Goal: Entertainment & Leisure: Consume media (video, audio)

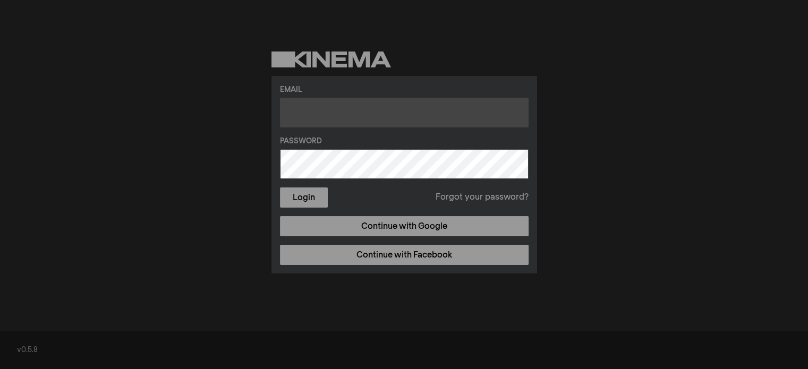
click at [418, 104] on input "text" at bounding box center [404, 113] width 249 height 30
type input "a"
type input "[PERSON_NAME][EMAIL_ADDRESS][PERSON_NAME][DOMAIN_NAME]"
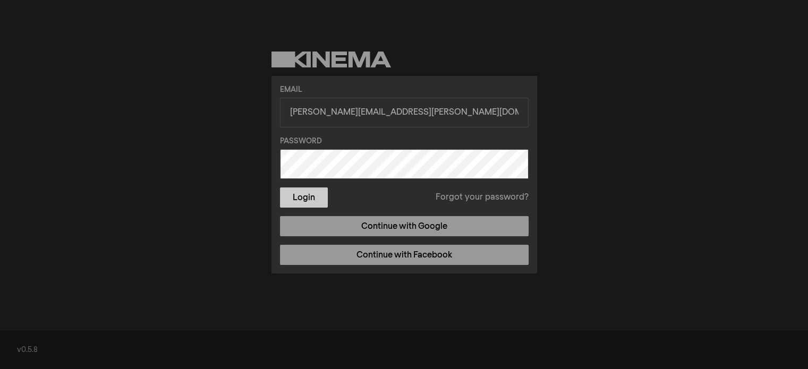
click at [316, 200] on button "Login" at bounding box center [304, 198] width 48 height 20
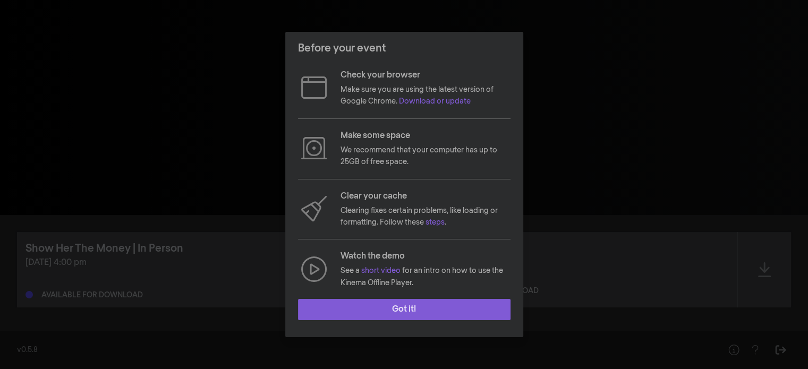
click at [414, 306] on button "Got it!" at bounding box center [404, 309] width 213 height 21
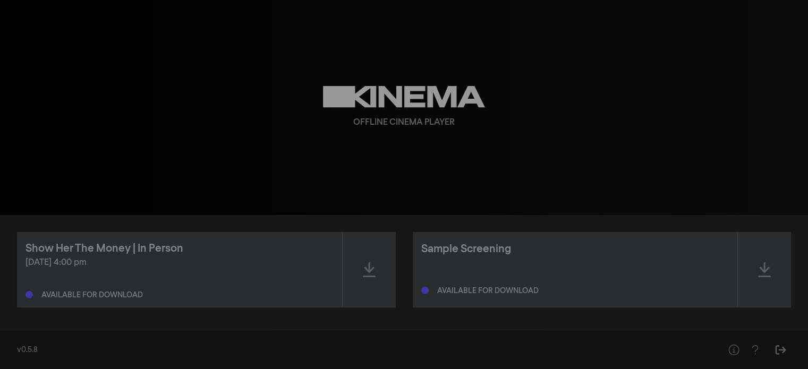
scroll to position [1, 0]
click at [364, 271] on icon at bounding box center [369, 269] width 13 height 17
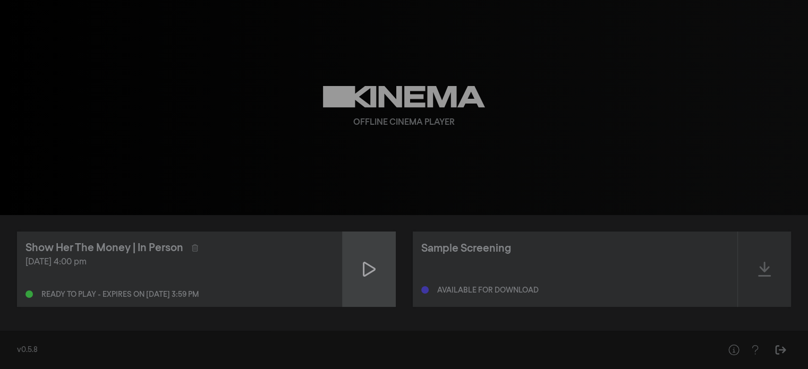
scroll to position [0, 0]
click at [372, 266] on icon at bounding box center [369, 270] width 13 height 17
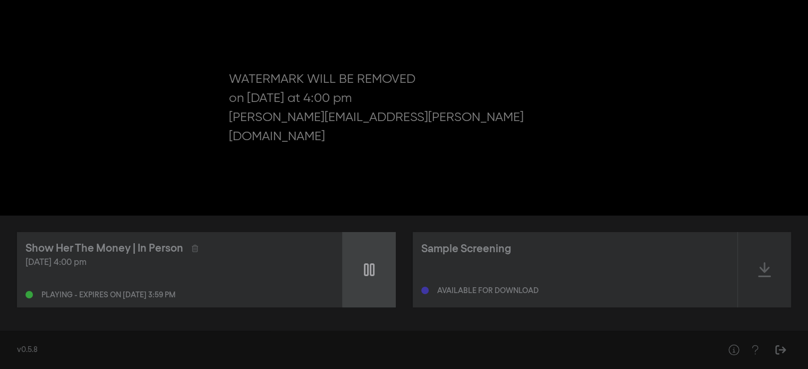
click at [372, 266] on icon at bounding box center [369, 270] width 11 height 17
type input "0.085002"
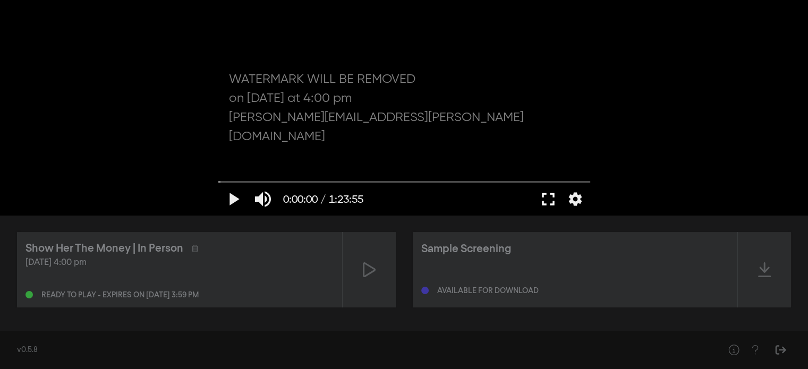
click at [549, 191] on button "fullscreen" at bounding box center [549, 199] width 30 height 32
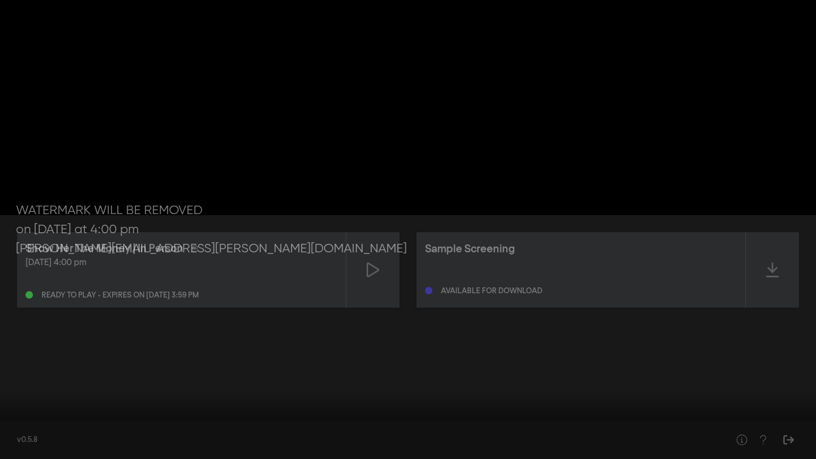
click at [787, 369] on button "settings" at bounding box center [796, 443] width 24 height 32
click at [729, 255] on div at bounding box center [408, 229] width 816 height 459
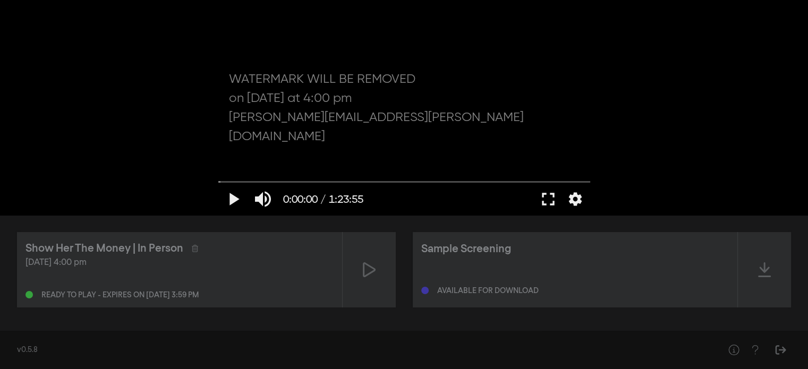
drag, startPoint x: 156, startPoint y: 247, endPoint x: 106, endPoint y: 140, distance: 117.9
click at [106, 140] on div "play_arrow 0:00:00 / 1:23:55 volume_up fullscreen settings closed_caption Capti…" at bounding box center [404, 107] width 808 height 215
click at [77, 139] on div "play_arrow 0:00:00 / 1:23:55 volume_up fullscreen settings closed_caption Capti…" at bounding box center [404, 107] width 808 height 215
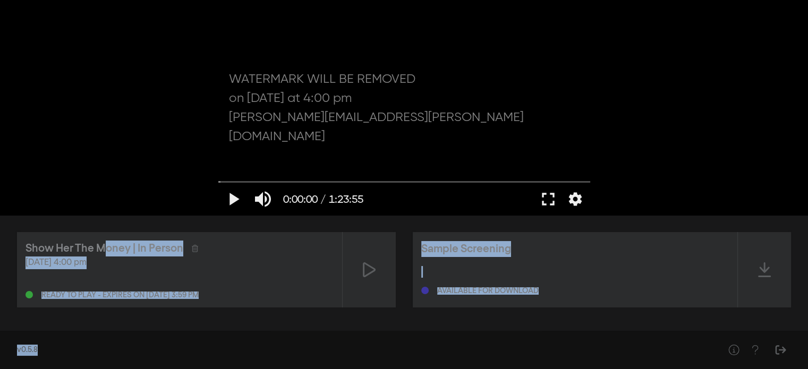
drag, startPoint x: 106, startPoint y: 252, endPoint x: 300, endPoint y: 333, distance: 209.7
click at [300, 333] on div "play_arrow 0:00:00 / 1:23:55 volume_up fullscreen settings closed_caption Capti…" at bounding box center [404, 184] width 808 height 369
click at [299, 331] on div "v0.5.8" at bounding box center [404, 350] width 808 height 38
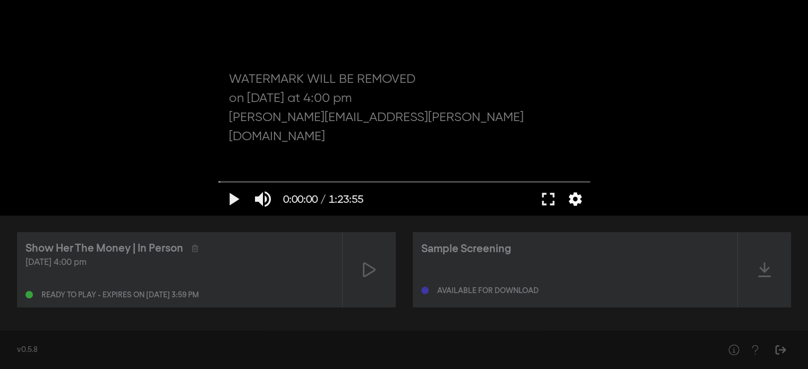
click at [578, 196] on button "settings" at bounding box center [575, 199] width 24 height 32
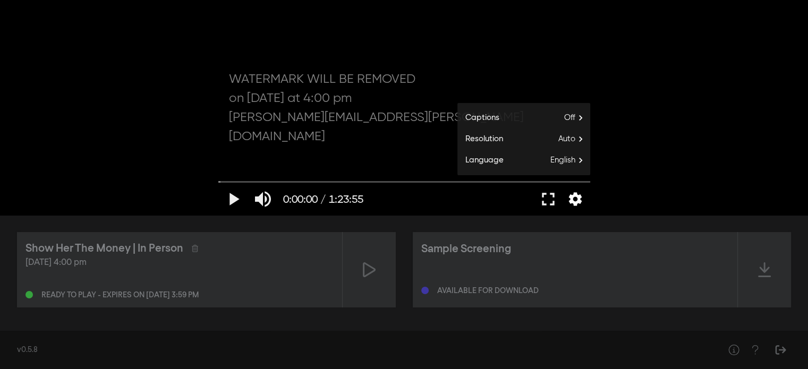
click at [578, 196] on button "settings" at bounding box center [575, 199] width 24 height 32
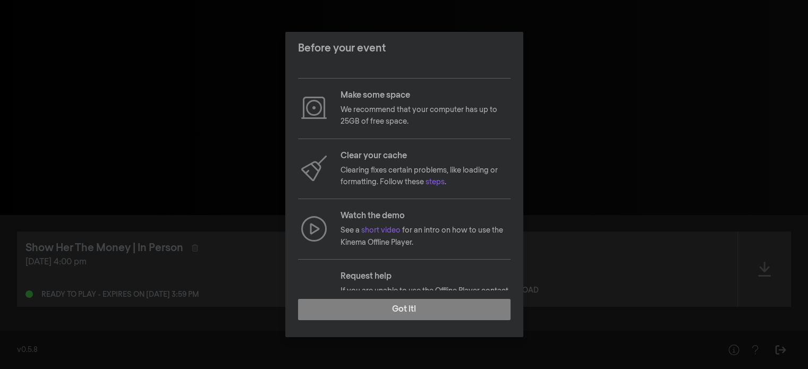
scroll to position [98, 0]
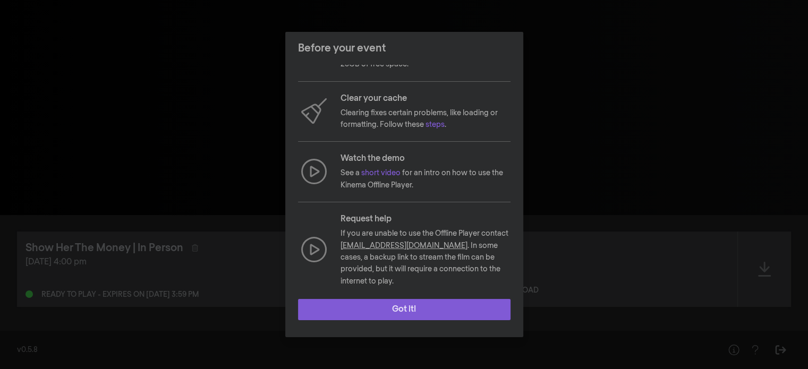
click at [444, 310] on button "Got it!" at bounding box center [404, 309] width 213 height 21
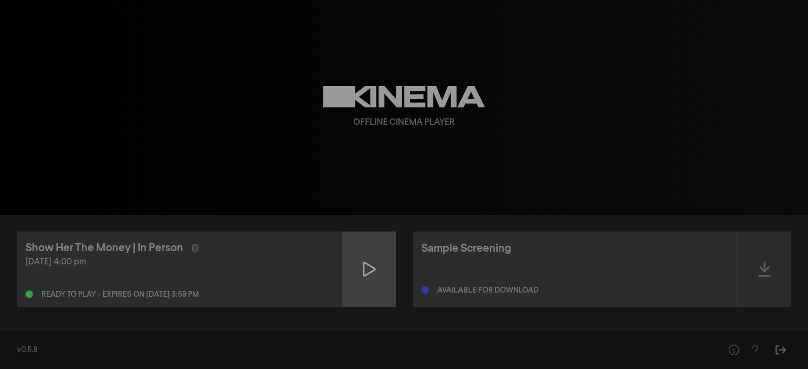
click at [362, 269] on div at bounding box center [369, 269] width 53 height 75
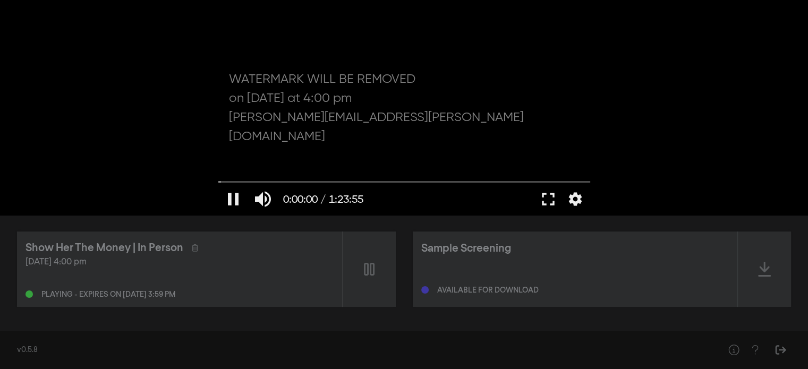
scroll to position [0, 0]
click at [240, 201] on button "pause" at bounding box center [233, 199] width 30 height 32
type input "5.143362"
click at [729, 348] on icon "Help" at bounding box center [734, 350] width 13 height 11
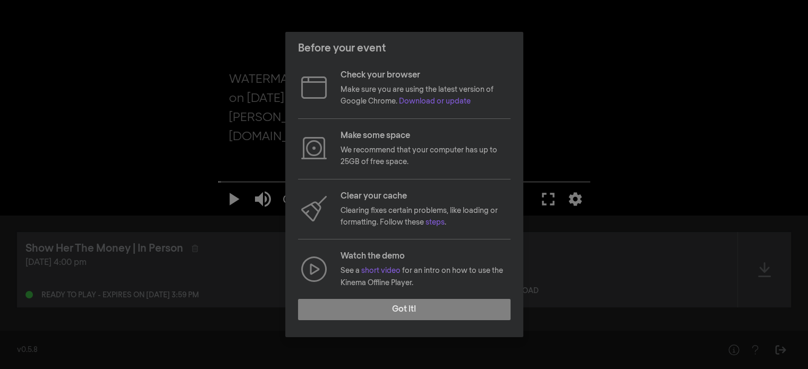
scroll to position [98, 0]
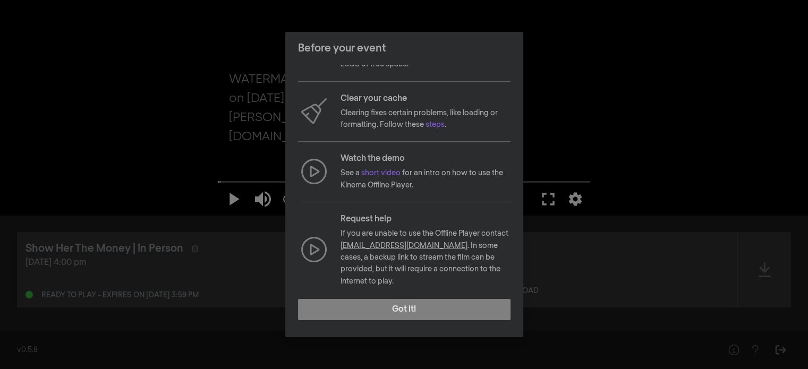
click at [584, 138] on div "Before your event Check your browser Make sure you are using the latest version…" at bounding box center [404, 184] width 808 height 369
click at [620, 301] on div "Before your event Check your browser Make sure you are using the latest version…" at bounding box center [404, 184] width 808 height 369
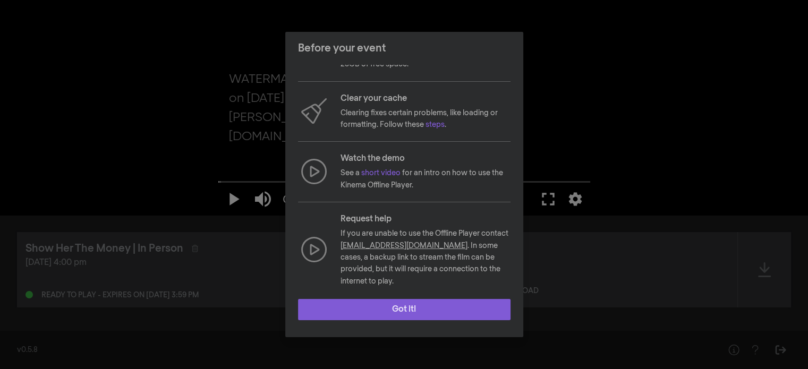
click at [501, 314] on button "Got it!" at bounding box center [404, 309] width 213 height 21
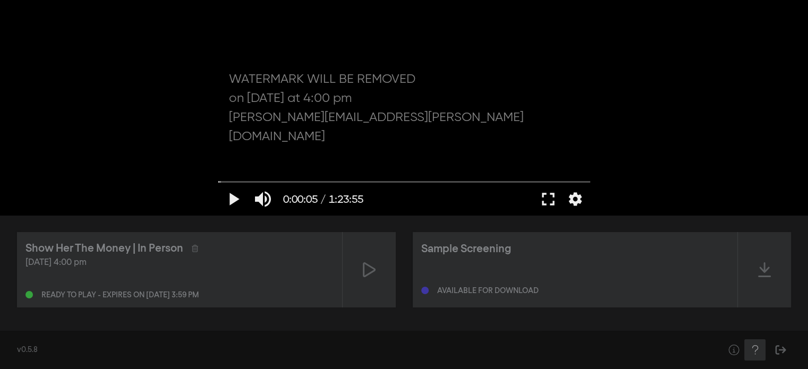
click at [754, 352] on icon "Help" at bounding box center [755, 350] width 13 height 11
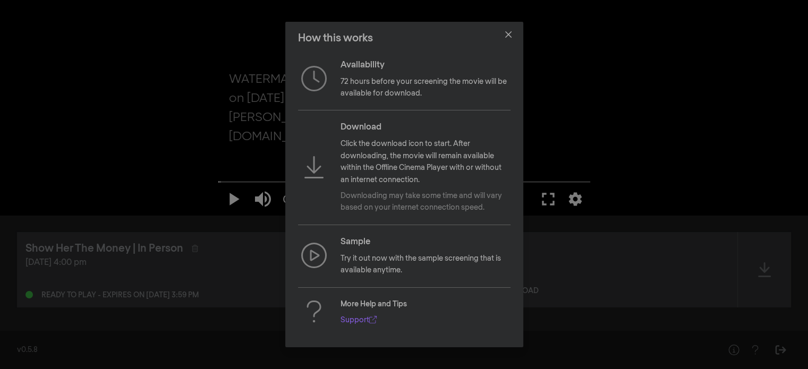
scroll to position [10, 0]
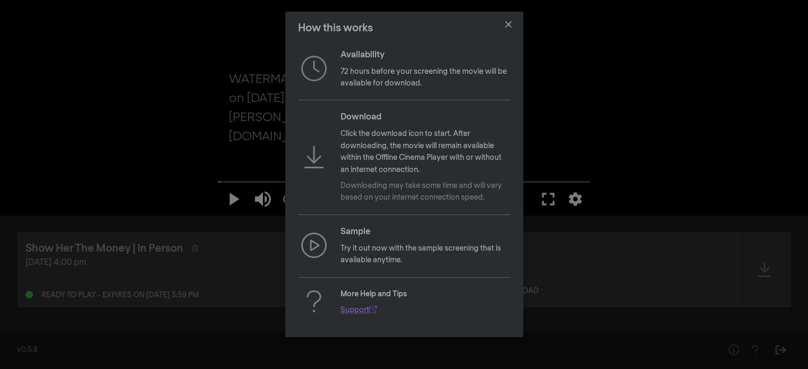
click at [350, 310] on link "Support" at bounding box center [359, 310] width 36 height 7
click at [620, 117] on div "How this works Availability 72 hours before your screening the movie will be av…" at bounding box center [404, 184] width 808 height 369
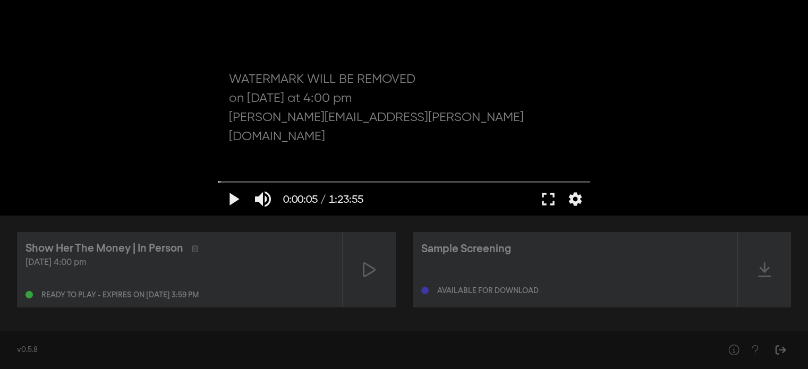
scroll to position [1, 0]
click at [742, 72] on div "play_arrow 0:00:05 / 1:23:55 volume_up fullscreen settings closed_caption Capti…" at bounding box center [404, 107] width 808 height 215
click at [730, 352] on icon "Help" at bounding box center [734, 350] width 13 height 11
